Goal: Check status: Check status

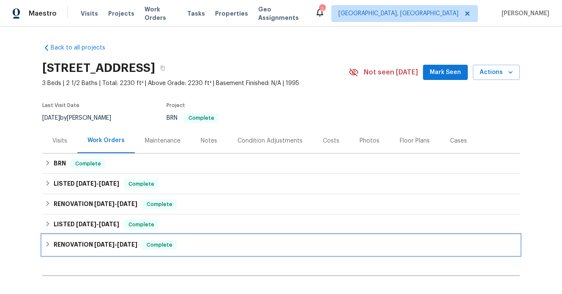
click at [105, 247] on span "[DATE]" at bounding box center [104, 244] width 20 height 6
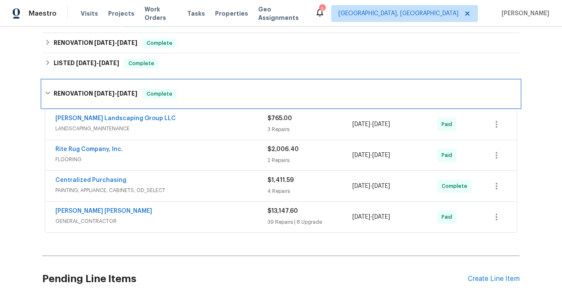
scroll to position [161, 0]
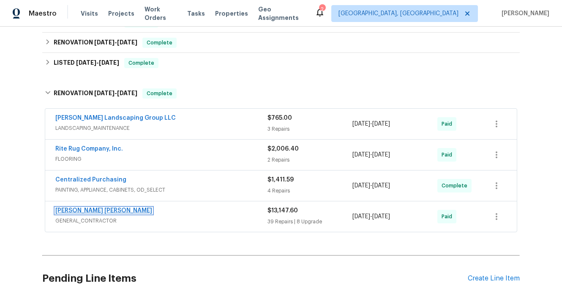
click at [121, 210] on link "[PERSON_NAME] [PERSON_NAME]" at bounding box center [103, 210] width 97 height 6
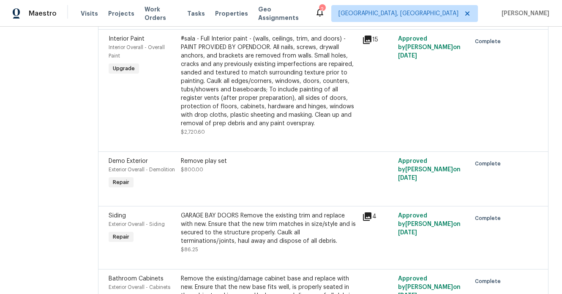
scroll to position [3240, 0]
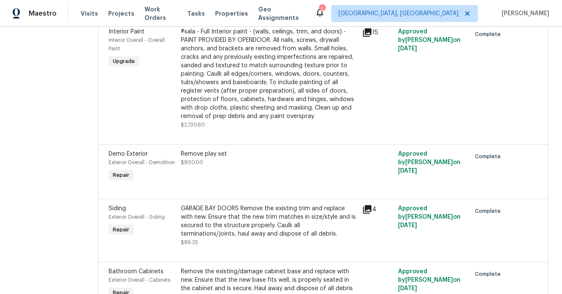
click at [371, 37] on icon at bounding box center [367, 32] width 8 height 8
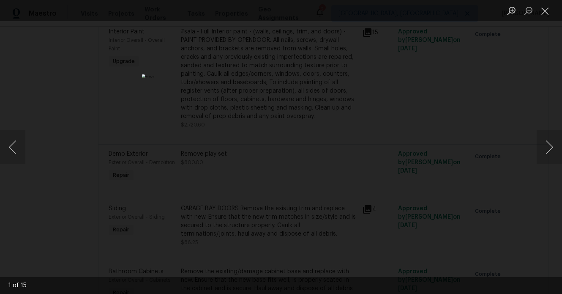
click at [133, 71] on div "Lightbox" at bounding box center [281, 147] width 562 height 294
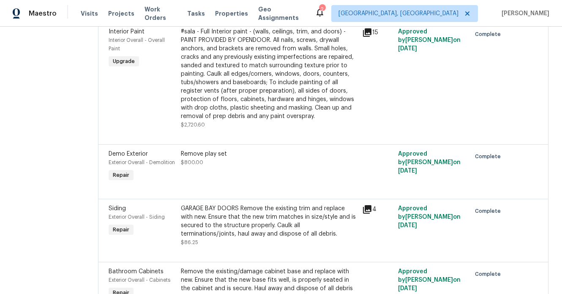
click at [134, 35] on span "Interior Paint" at bounding box center [127, 32] width 36 height 6
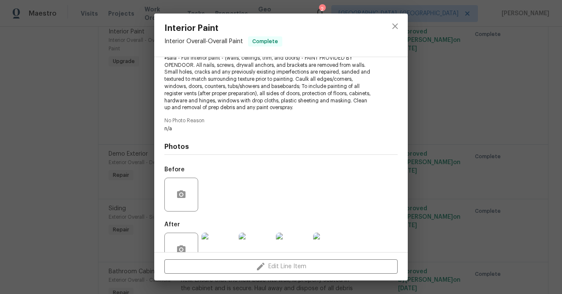
scroll to position [124, 0]
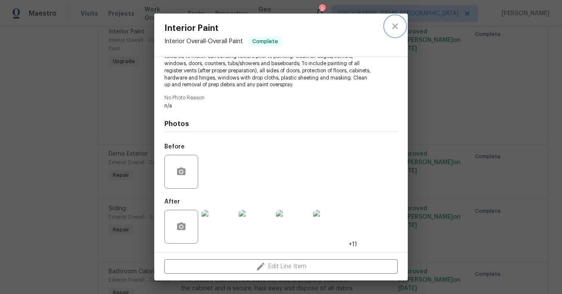
click at [397, 23] on icon "close" at bounding box center [395, 26] width 10 height 10
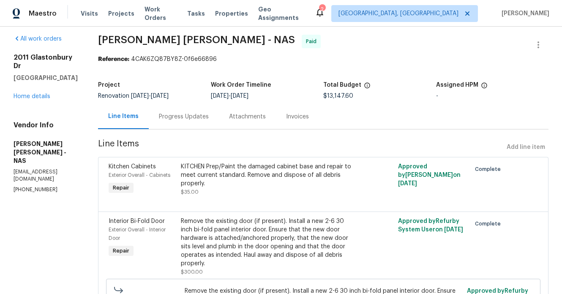
scroll to position [0, 0]
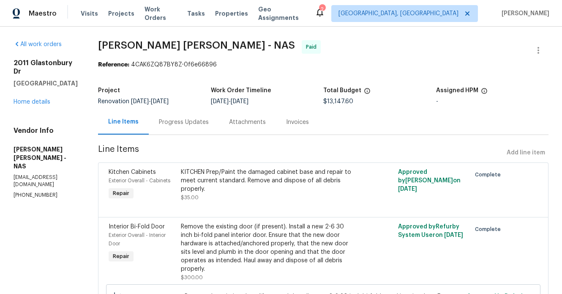
click at [302, 121] on div "Invoices" at bounding box center [297, 122] width 23 height 8
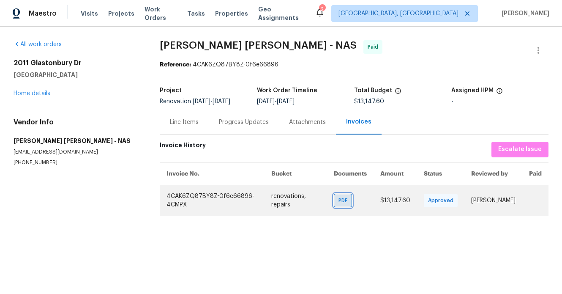
click at [339, 202] on span "PDF" at bounding box center [344, 200] width 12 height 8
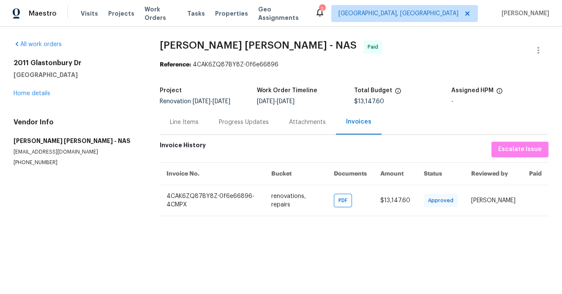
click at [193, 121] on div "Line Items" at bounding box center [184, 122] width 29 height 8
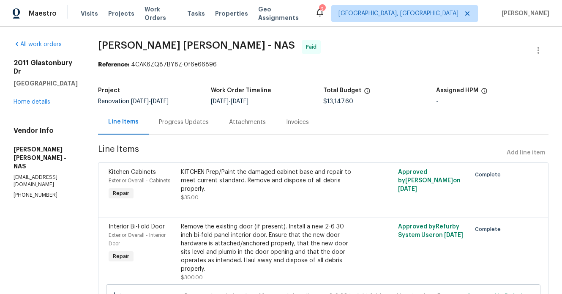
click at [199, 125] on div "Progress Updates" at bounding box center [184, 122] width 50 height 8
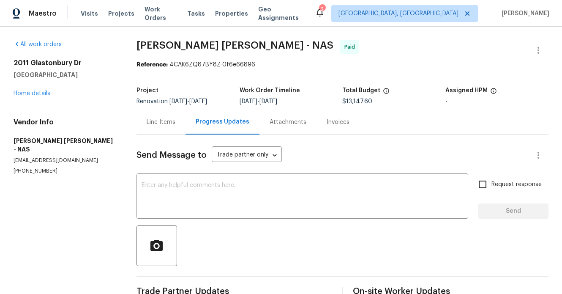
click at [283, 123] on div "Attachments" at bounding box center [288, 122] width 37 height 8
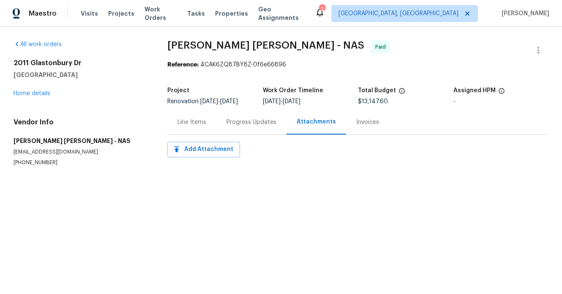
click at [253, 123] on div "Progress Updates" at bounding box center [251, 122] width 50 height 8
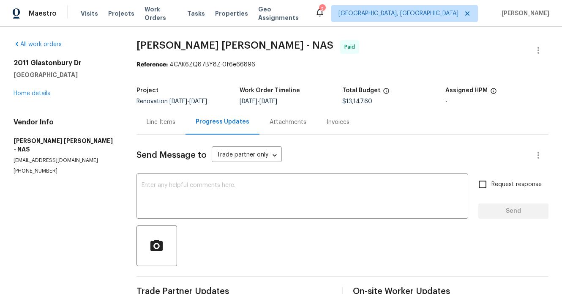
click at [168, 125] on div "Line Items" at bounding box center [161, 122] width 29 height 8
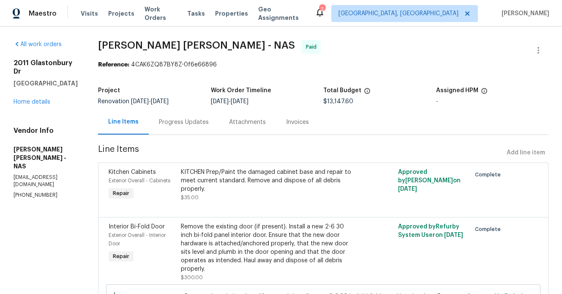
drag, startPoint x: 14, startPoint y: 62, endPoint x: 76, endPoint y: 73, distance: 62.6
click at [76, 73] on div "[STREET_ADDRESS][PERSON_NAME]" at bounding box center [46, 73] width 64 height 29
copy div "[STREET_ADDRESS][PERSON_NAME]"
